Goal: Task Accomplishment & Management: Use online tool/utility

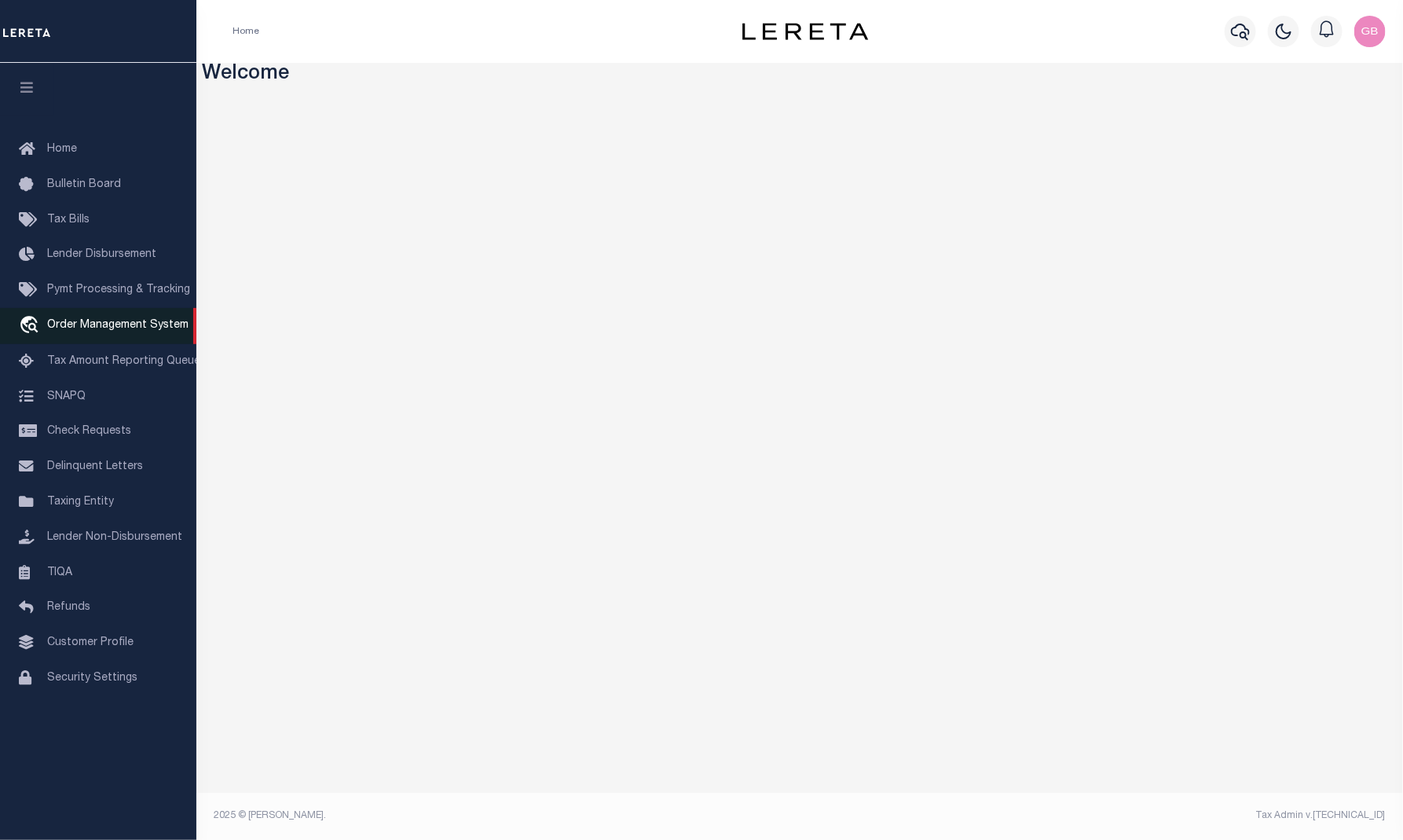
click at [74, 330] on span "Order Management System" at bounding box center [117, 325] width 141 height 11
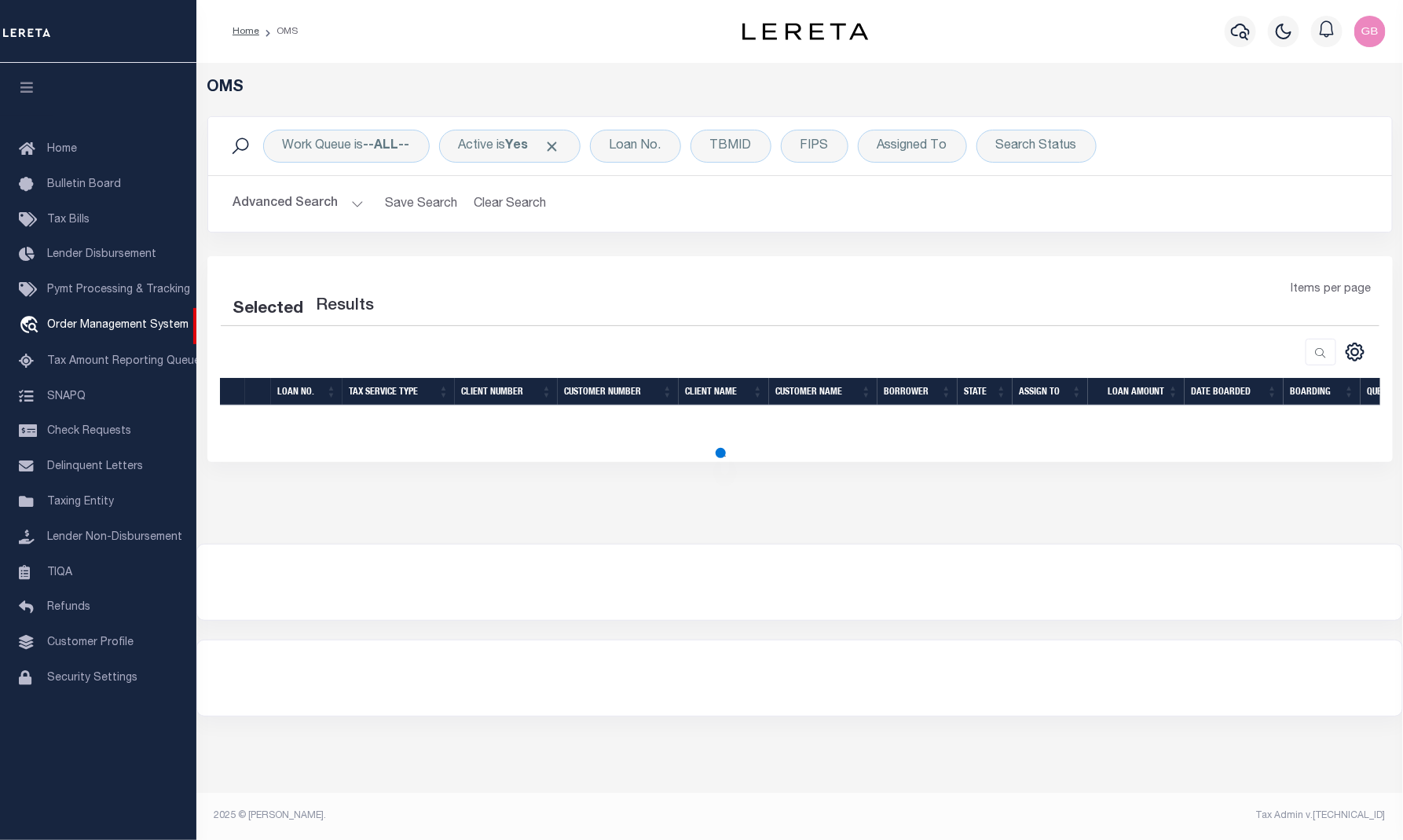
select select "200"
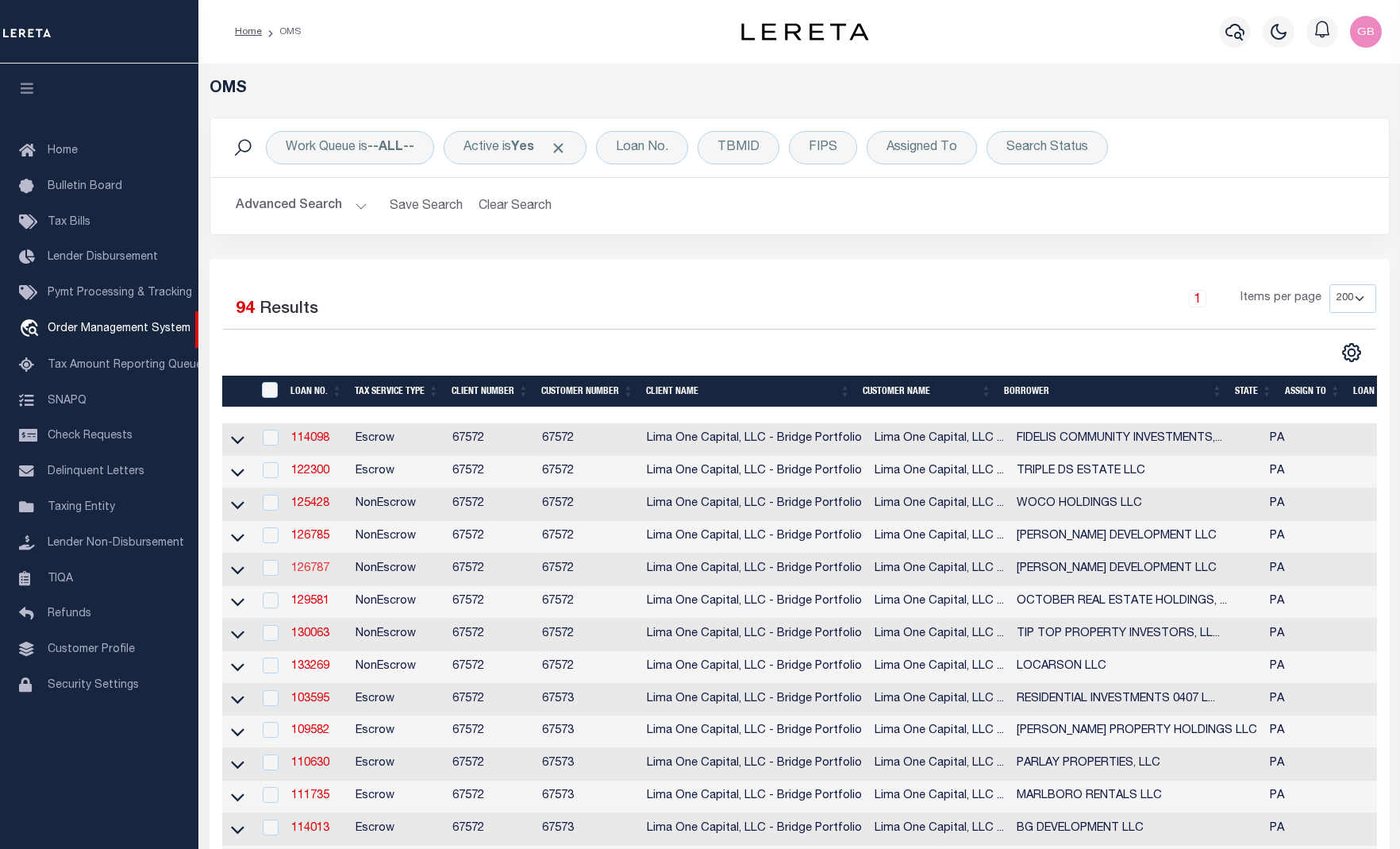
click at [307, 573] on link "126787" at bounding box center [310, 568] width 38 height 11
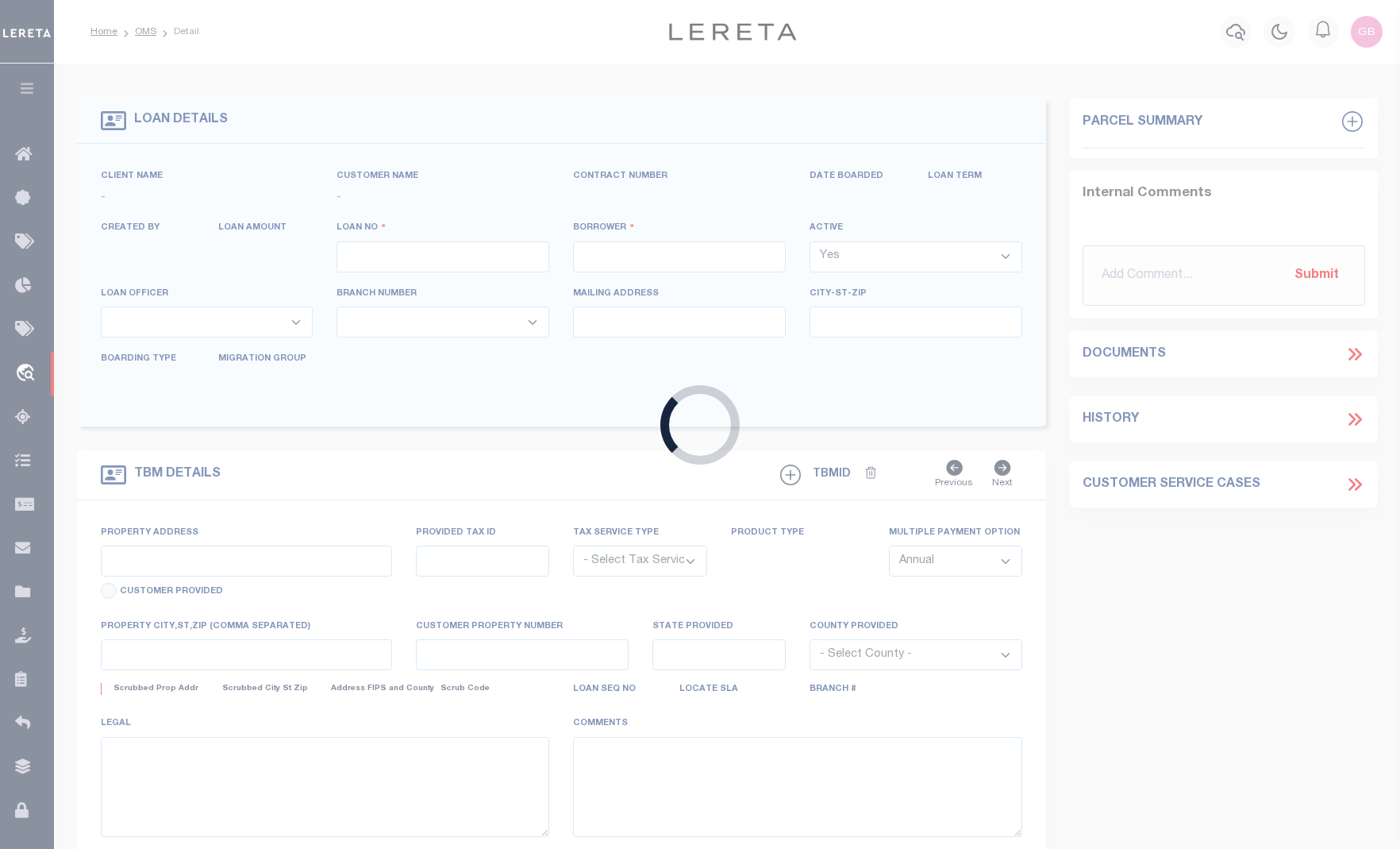
type input "126787"
type input "[PERSON_NAME] DEVELOPMENT LLC"
select select
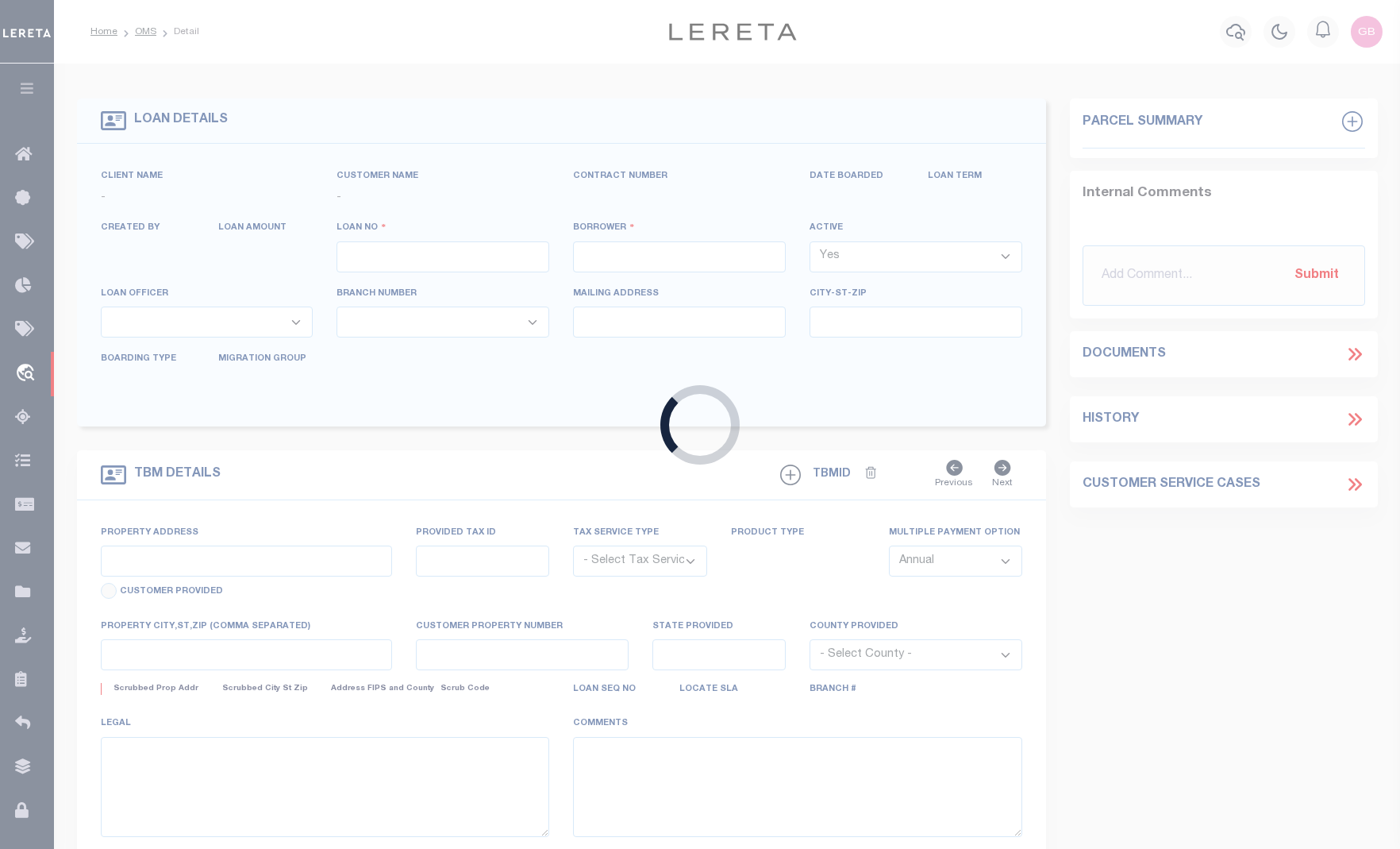
select select
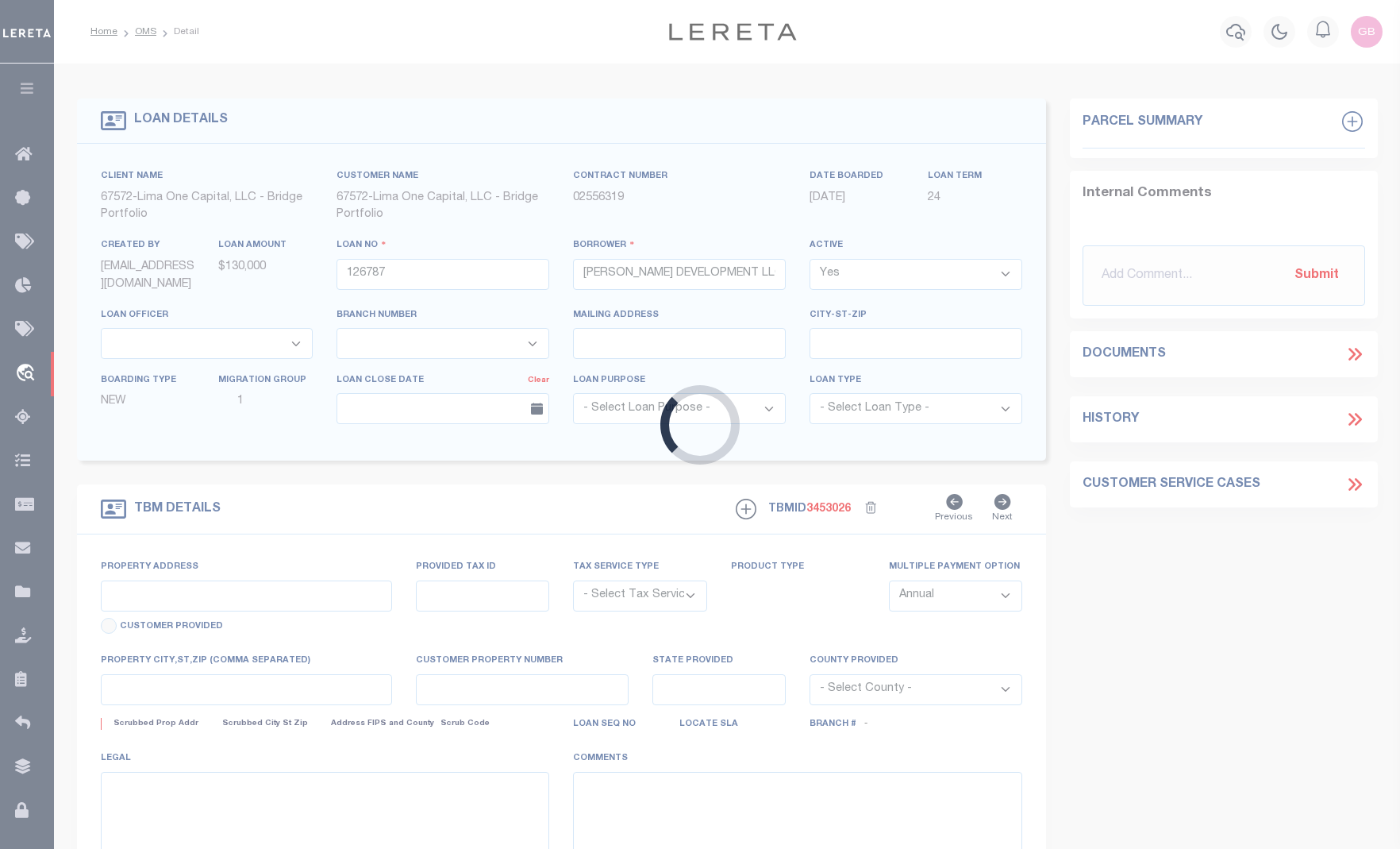
type input "[STREET_ADDRESS][PERSON_NAME]"
radio input "true"
select select "NonEscrow"
select select
type input "PITTSBURGH PA 15203"
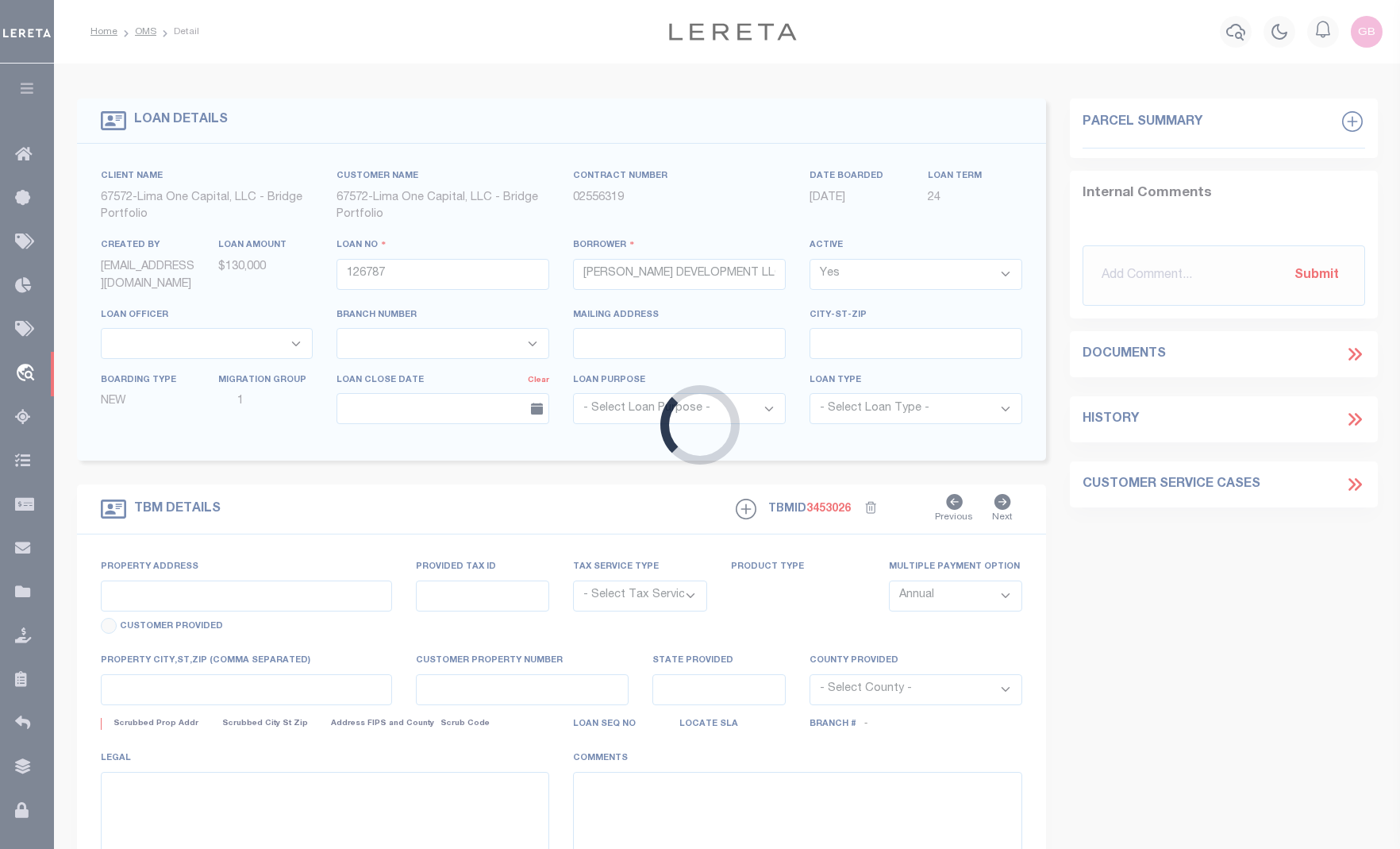
type input "126787-1"
type input "PA"
type textarea "COLLECTOR: ENTITY: PARCEL: 3"
type textarea "Compare"
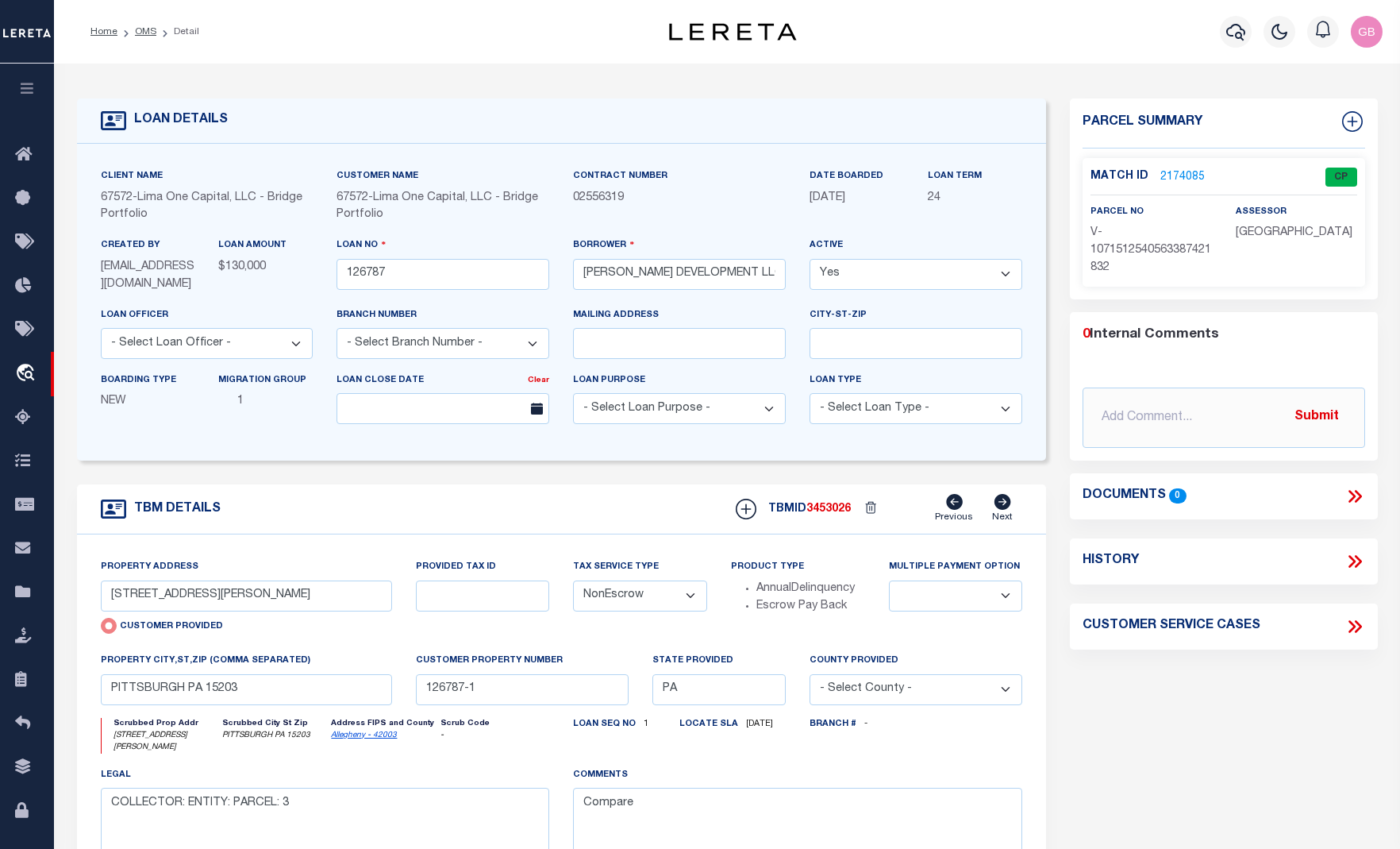
click at [1179, 177] on link "2174085" at bounding box center [1183, 177] width 45 height 17
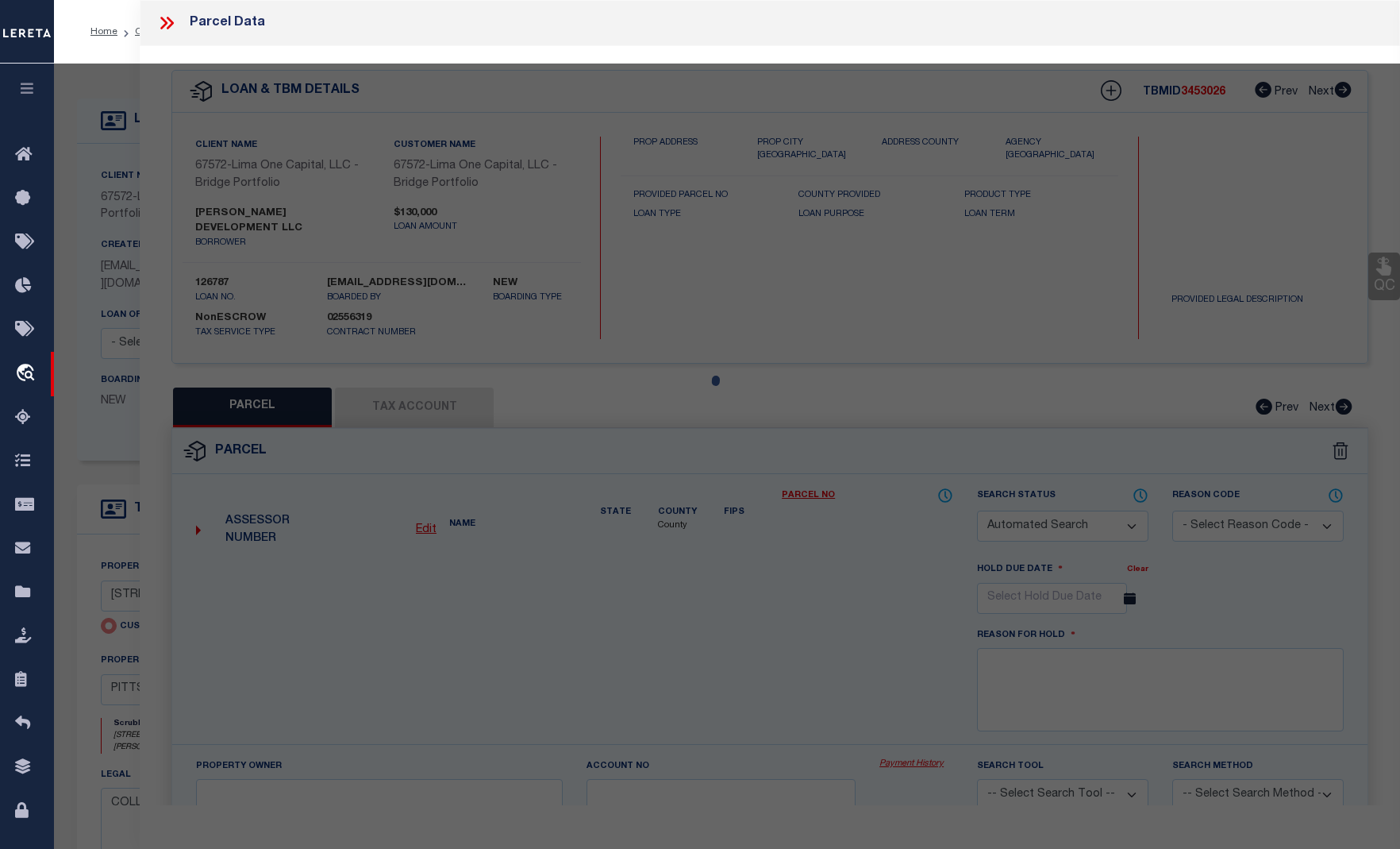
checkbox input "false"
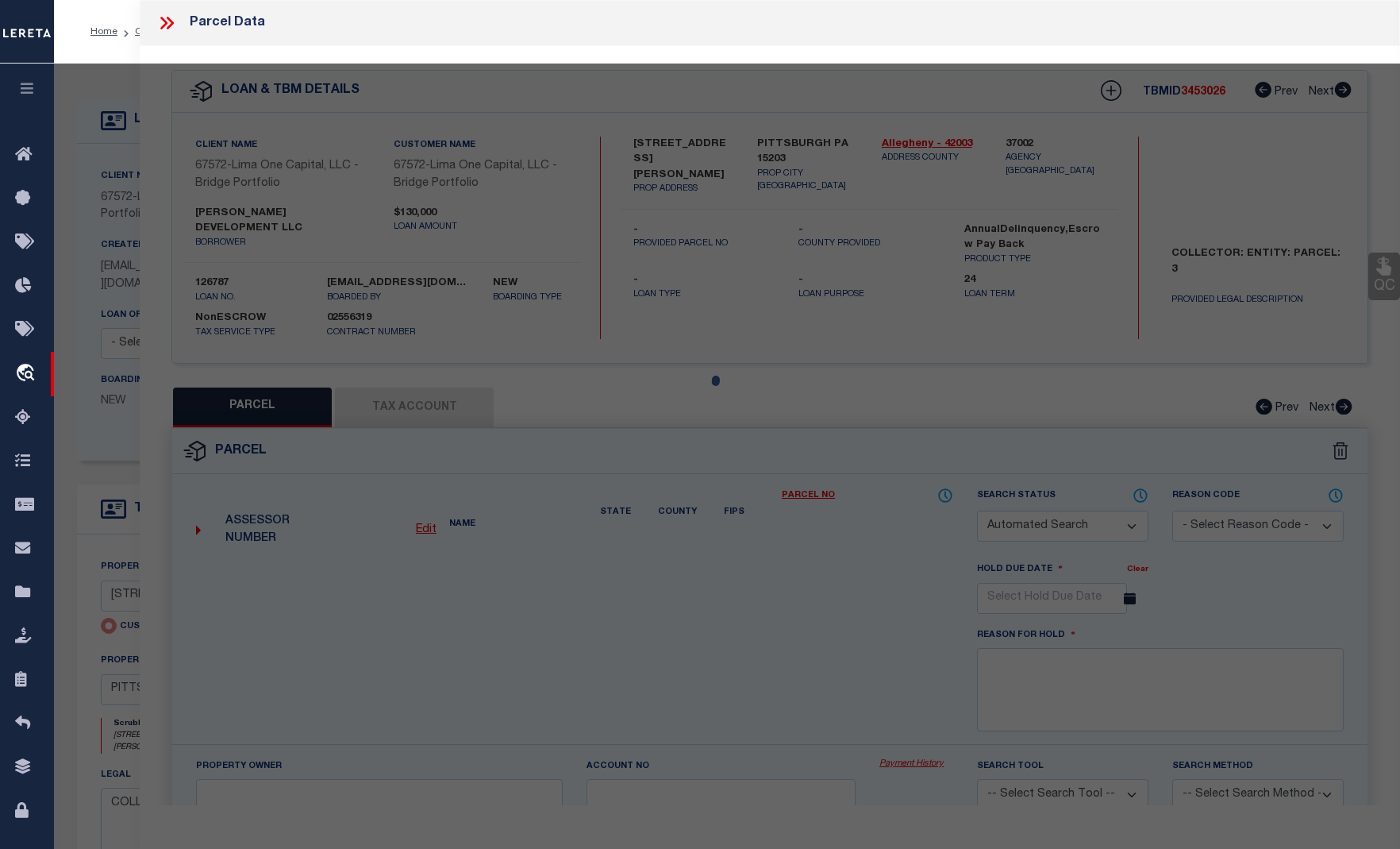
select select "CP"
select select "AGW"
select select
type input "[STREET_ADDRESS][PERSON_NAME]"
checkbox input "false"
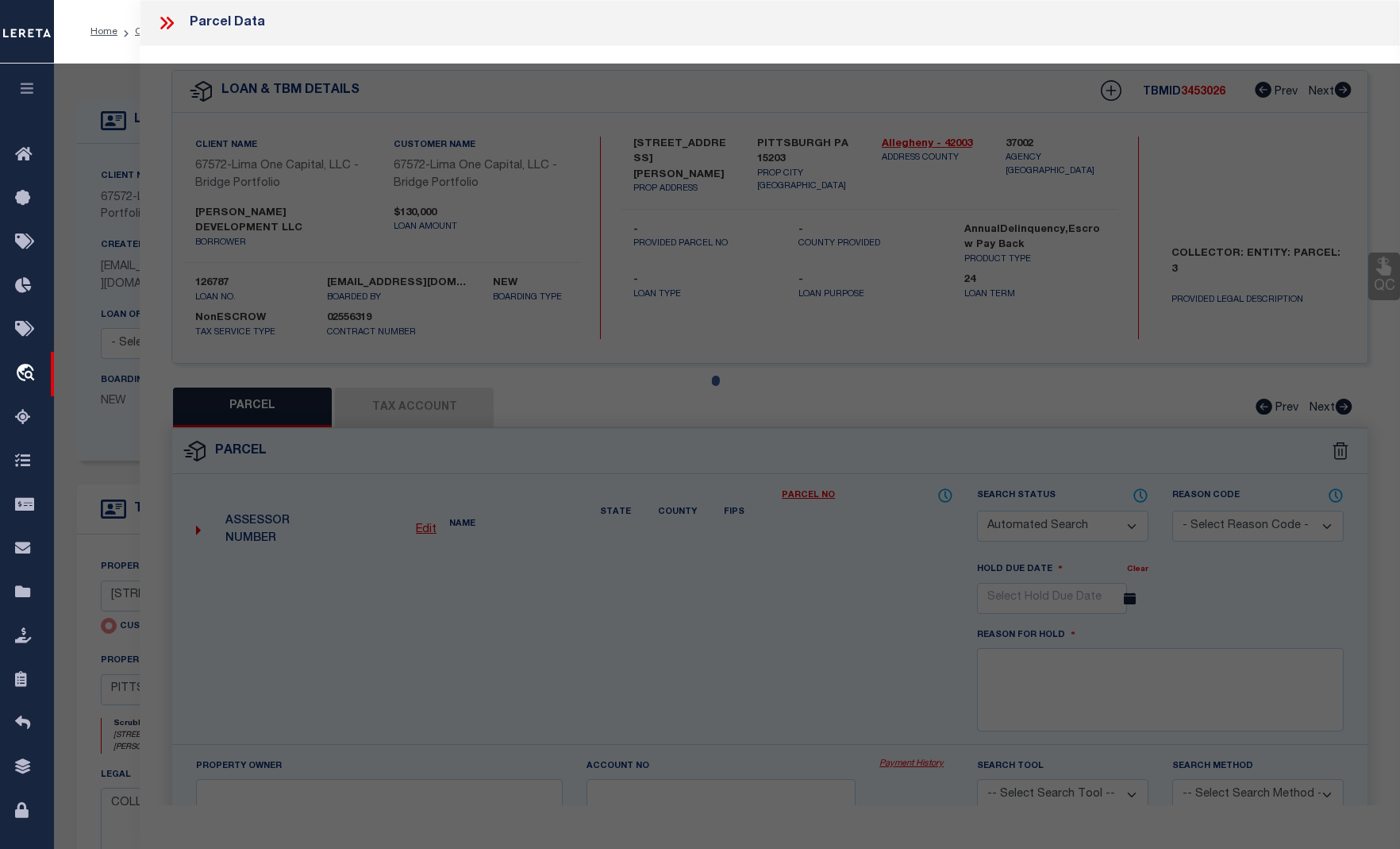
type input "PITTSBURGH PA 15203"
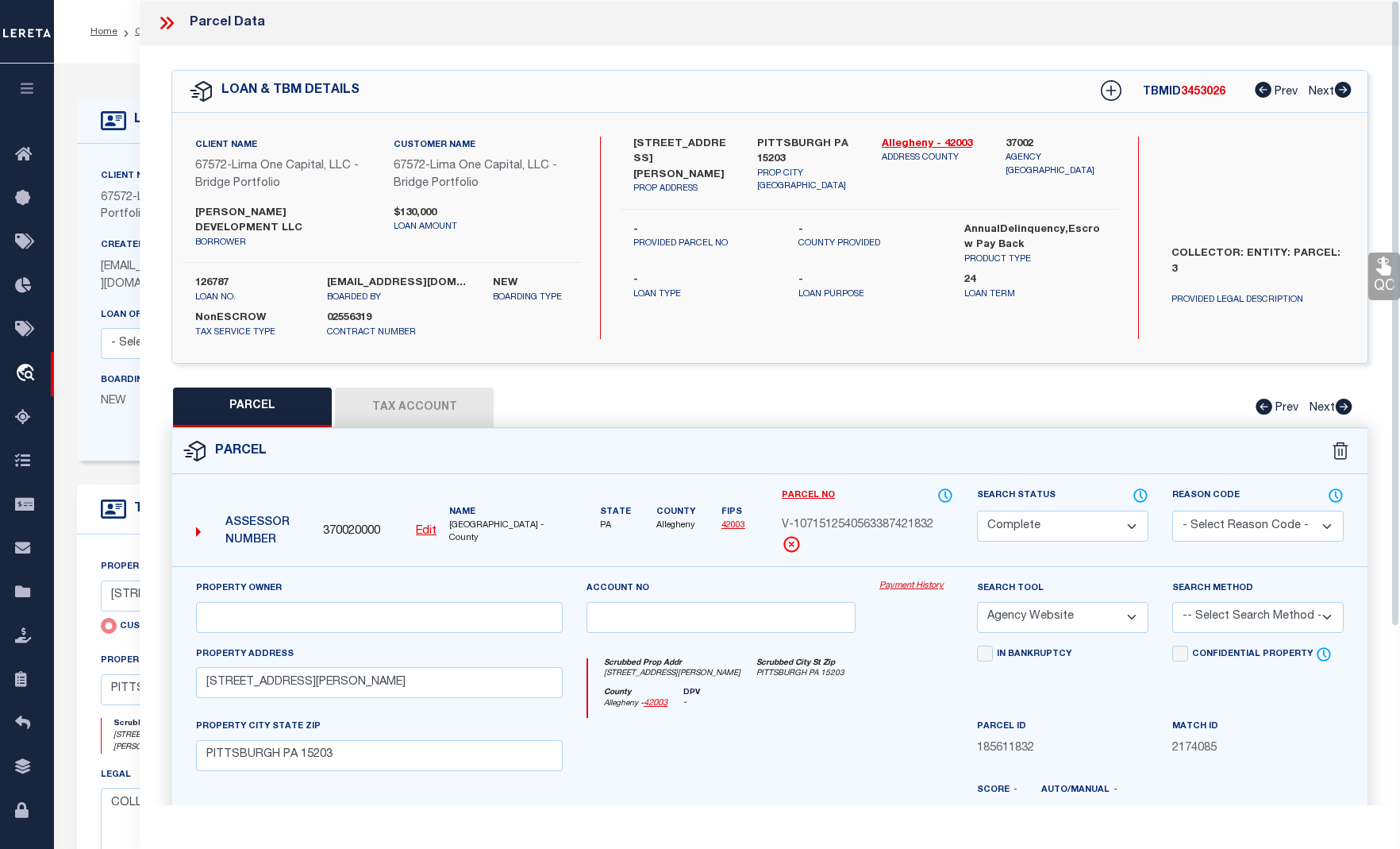
click at [918, 579] on link "Payment History" at bounding box center [916, 586] width 74 height 13
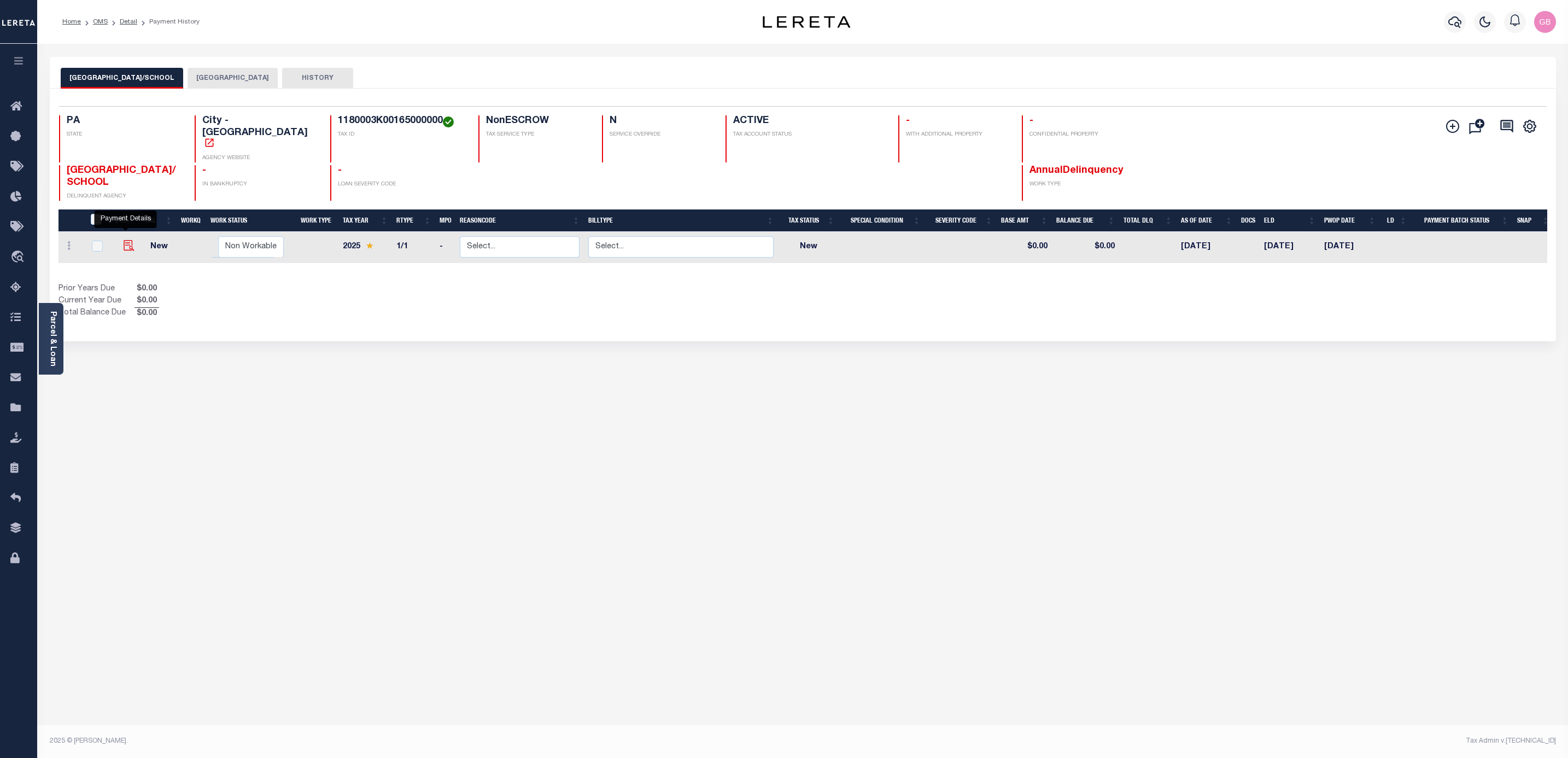
click at [123, 240] on img "" at bounding box center [128, 245] width 11 height 11
checkbox input "true"
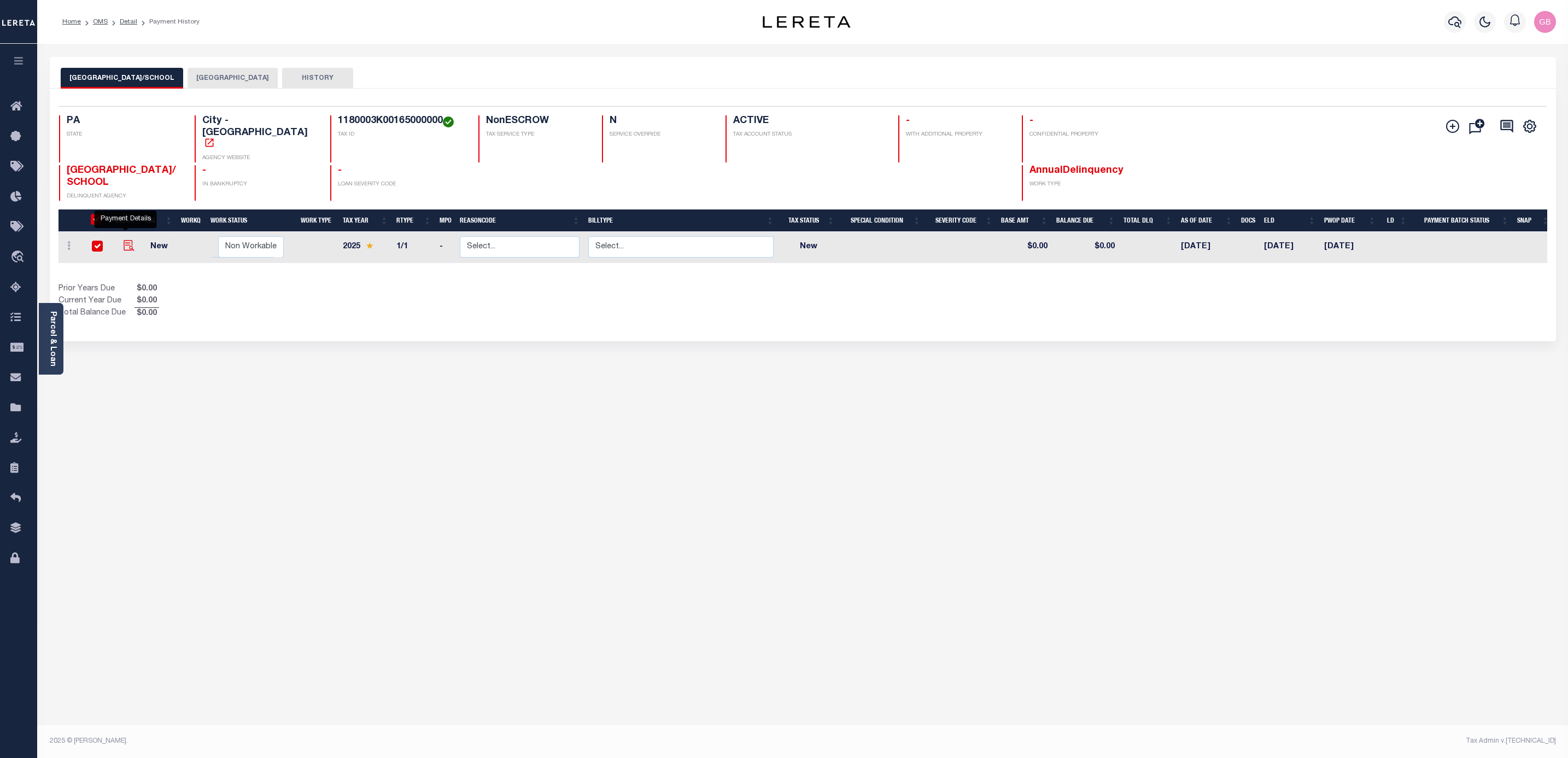
checkbox input "true"
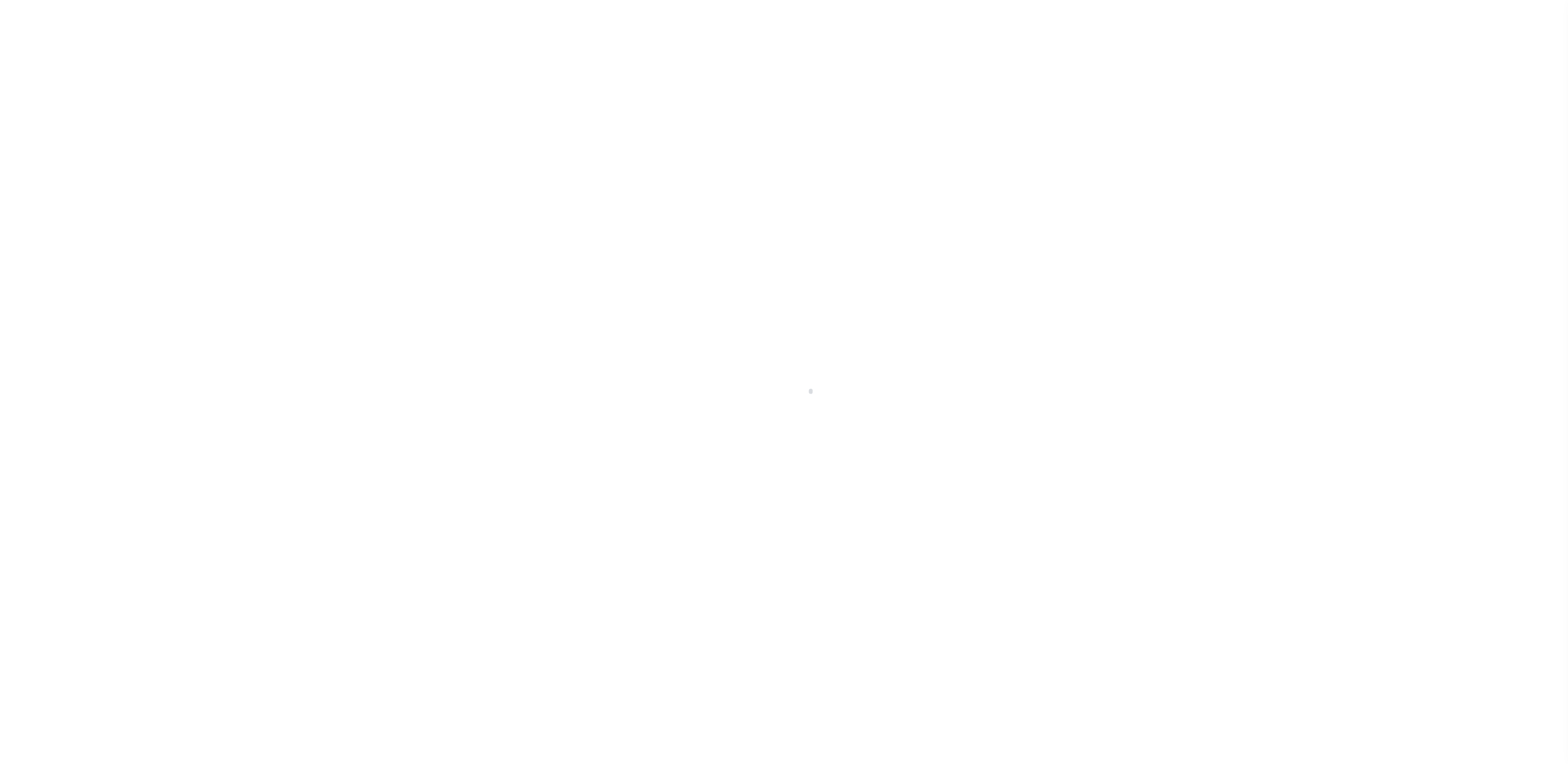
checkbox input "false"
type input "[DATE]"
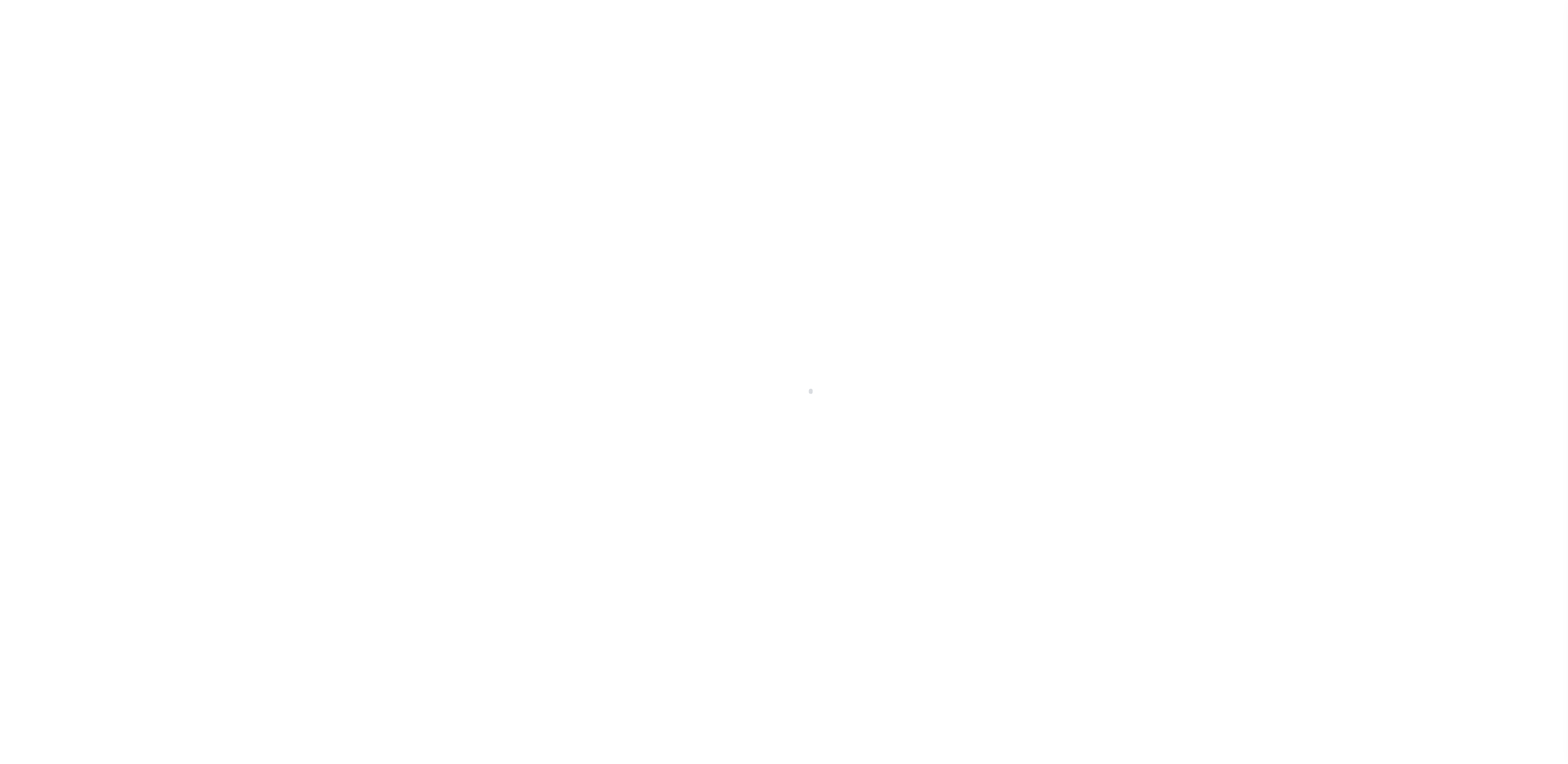
select select "NW2"
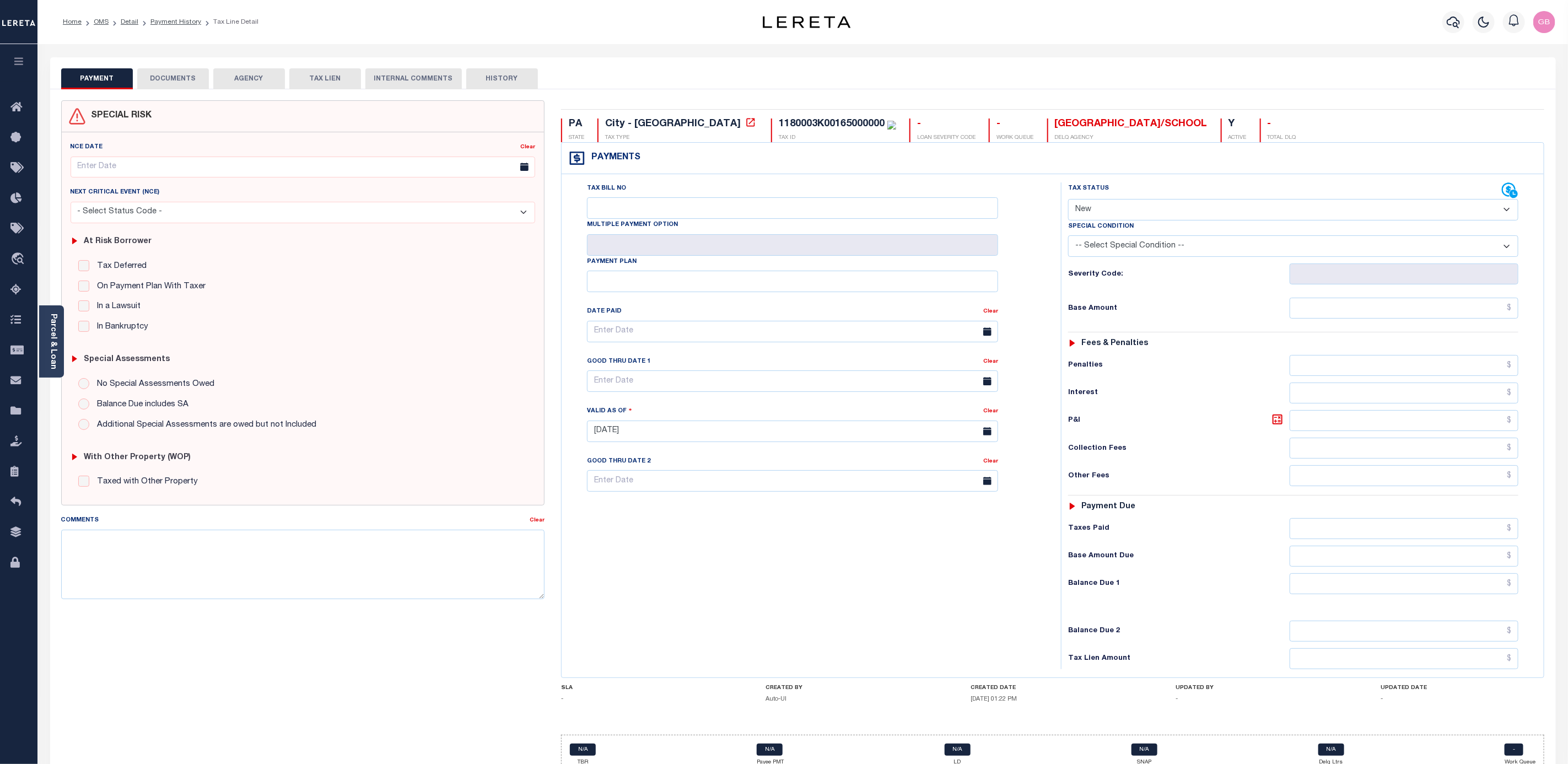
drag, startPoint x: 177, startPoint y: 22, endPoint x: 194, endPoint y: 30, distance: 18.8
click at [177, 22] on link "Payment History" at bounding box center [176, 22] width 51 height 6
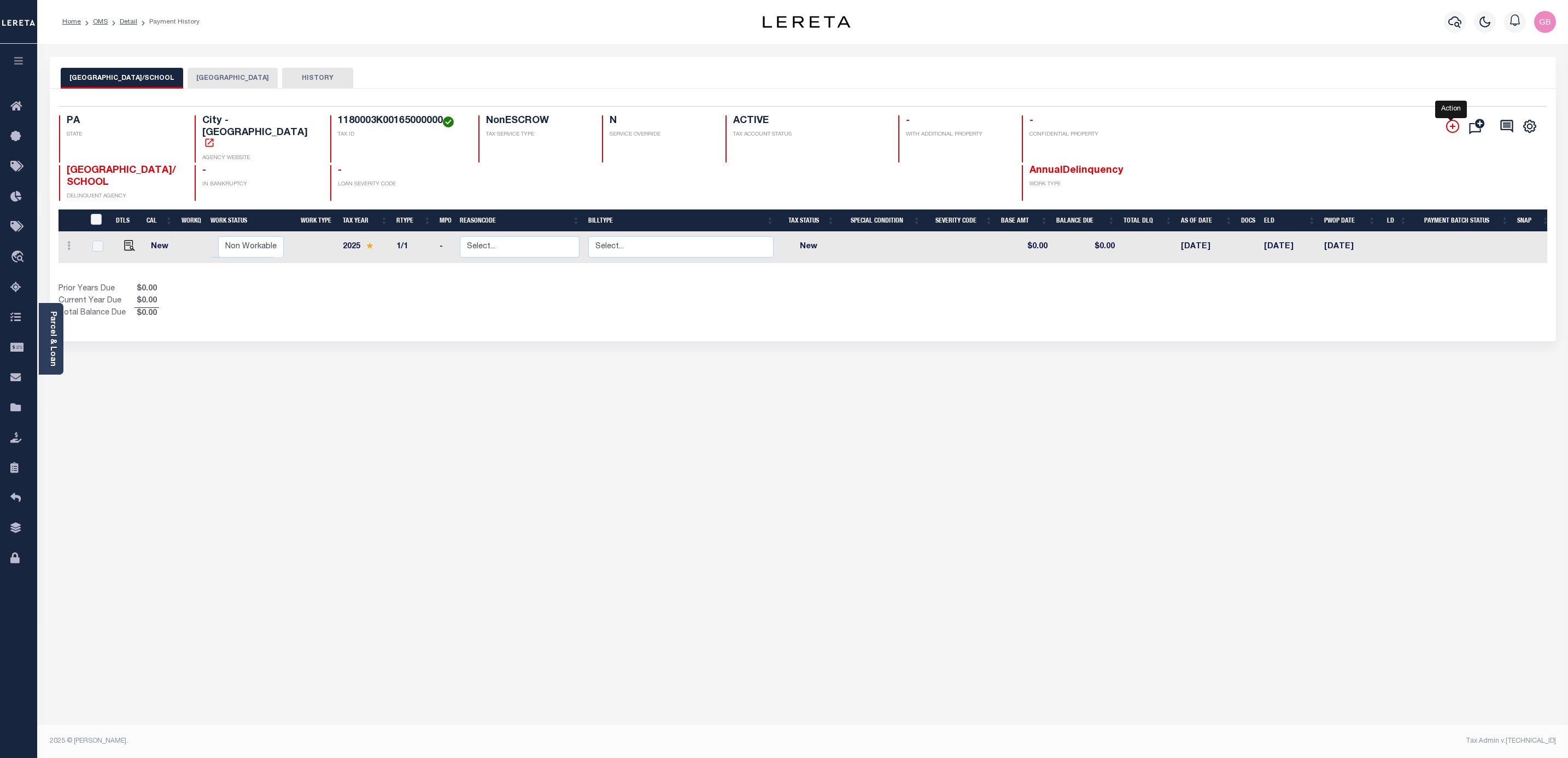
click at [1451, 128] on icon "" at bounding box center [1452, 126] width 6 height 6
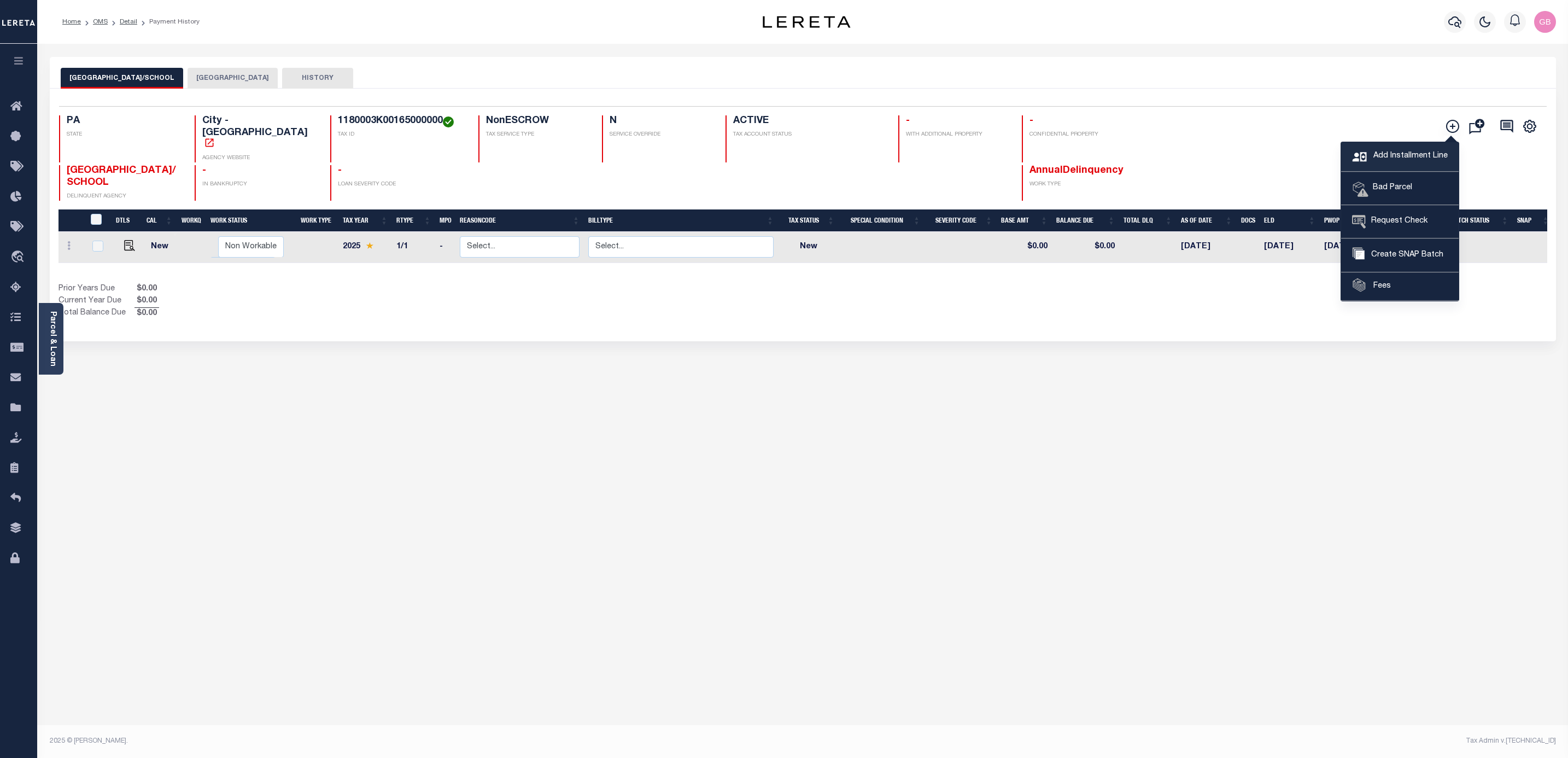
click at [1403, 156] on span "Add Installment Line" at bounding box center [1409, 156] width 77 height 12
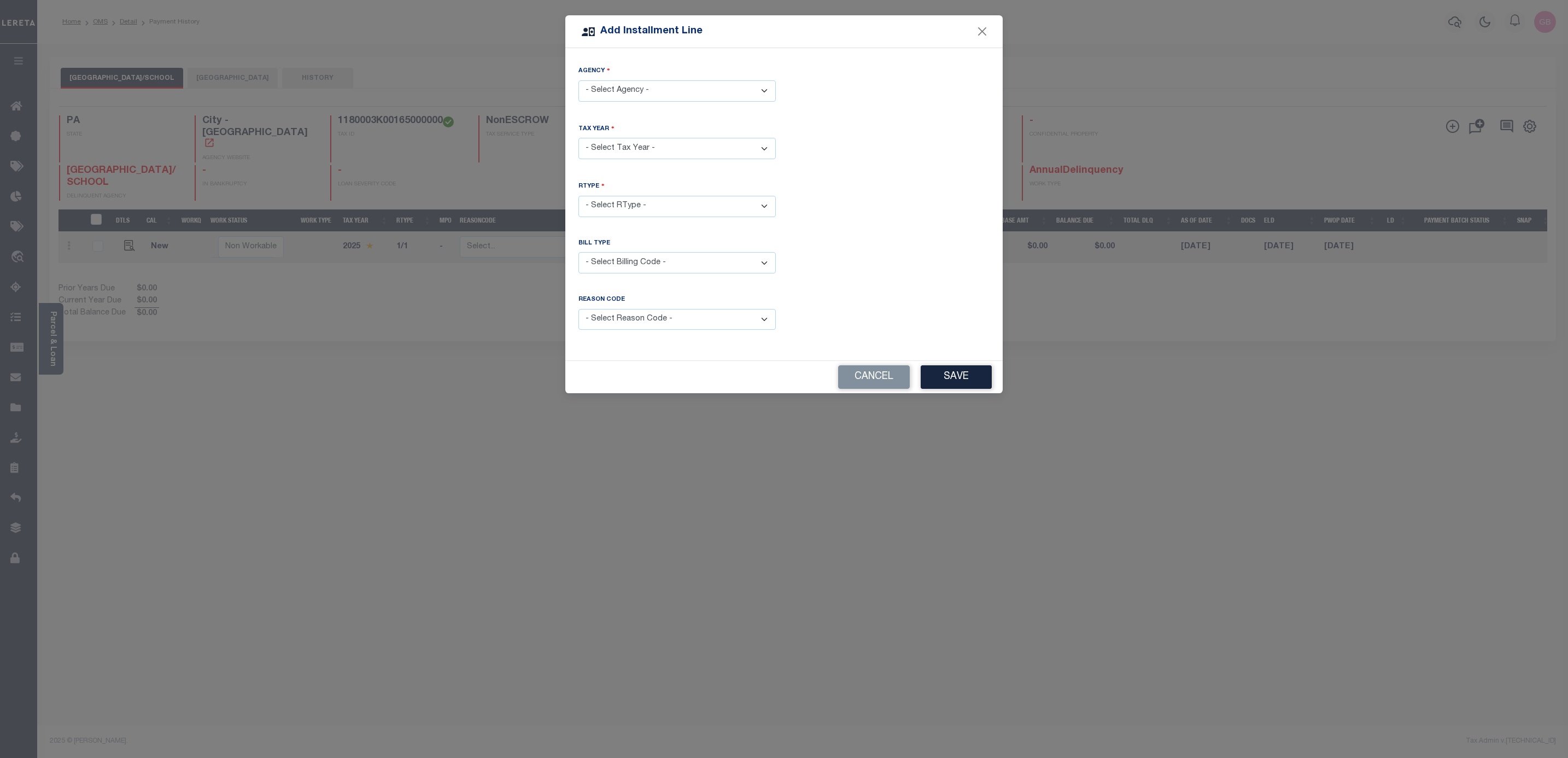
click at [666, 315] on select "- Select Reason Code - Payment Reversal Taxable Value Change Assessment Change …" at bounding box center [676, 319] width 197 height 21
click at [868, 373] on button "Cancel" at bounding box center [874, 376] width 71 height 24
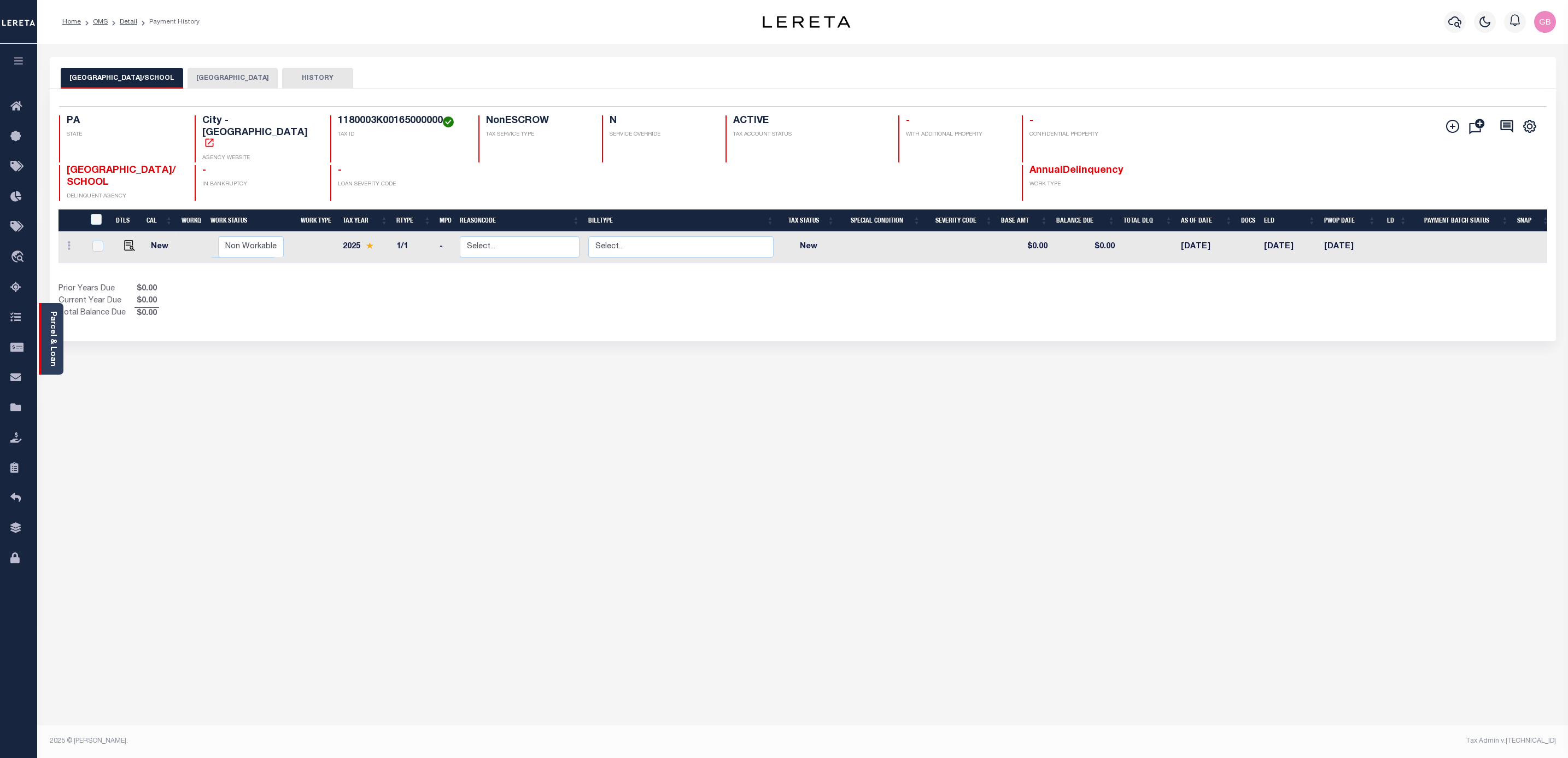
click at [49, 311] on link "Parcel & Loan" at bounding box center [53, 339] width 8 height 55
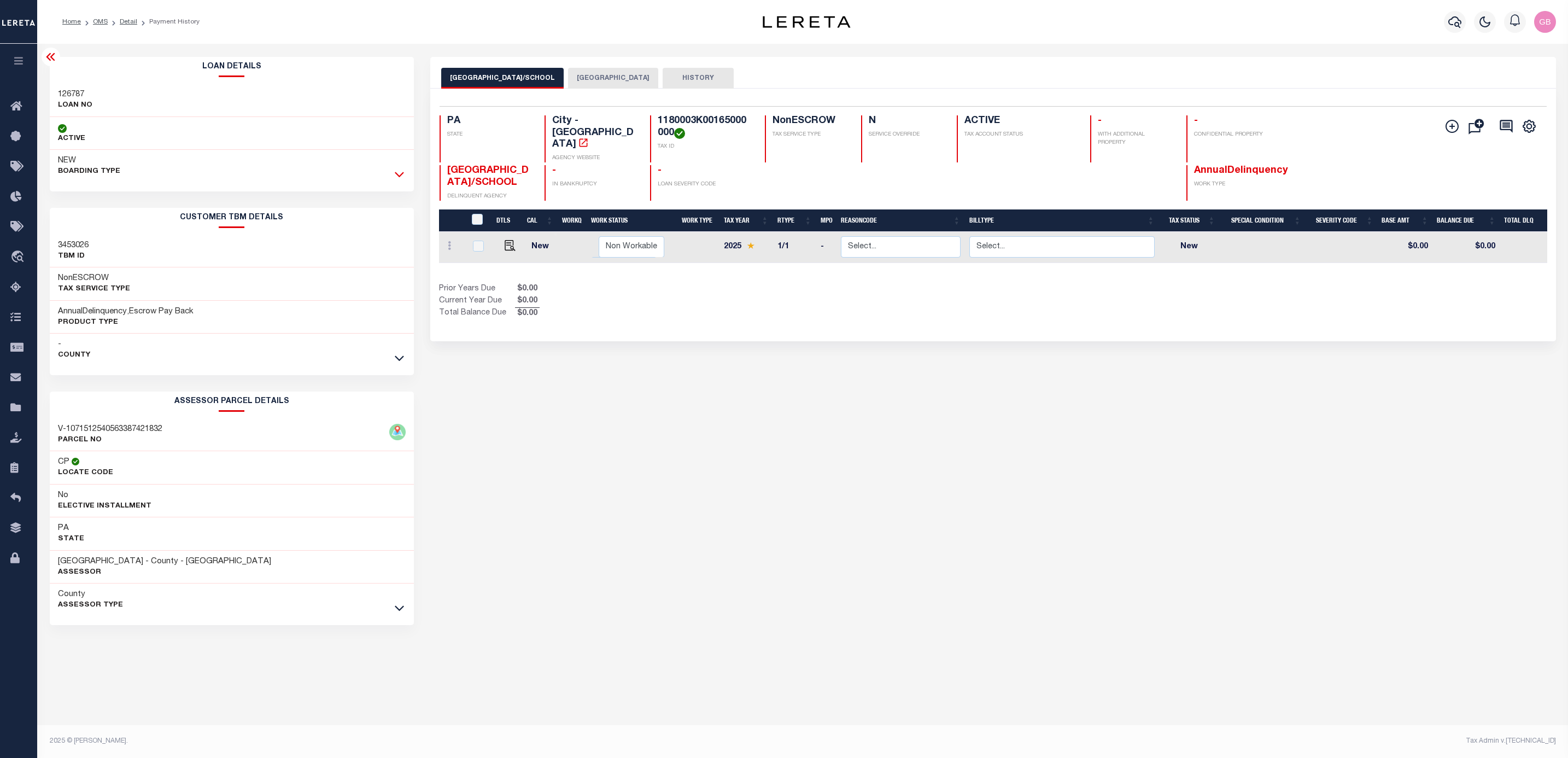
click at [395, 178] on icon at bounding box center [399, 174] width 9 height 12
